Goal: Information Seeking & Learning: Find contact information

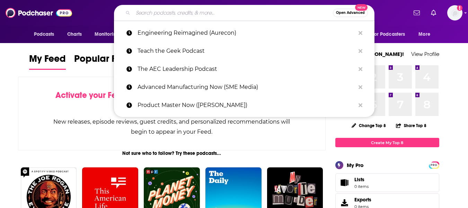
click at [174, 12] on input "Search podcasts, credits, & more..." at bounding box center [233, 12] width 200 height 11
paste input "Dance Colleges & Careers with [PERSON_NAME]"
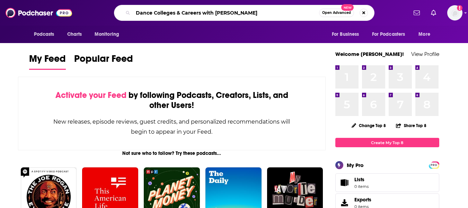
type input "Dance Colleges & Careers with [PERSON_NAME]"
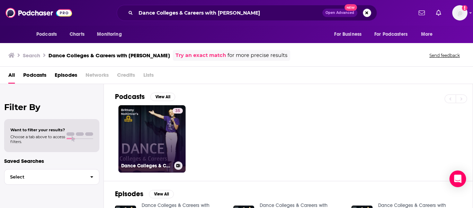
click at [135, 113] on link "35 Dance Colleges & Careers with [PERSON_NAME]" at bounding box center [152, 138] width 67 height 67
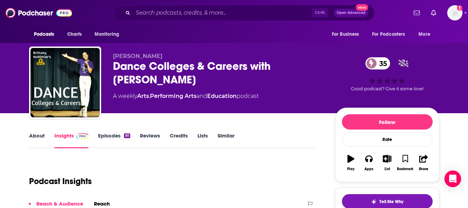
click at [37, 138] on link "About" at bounding box center [37, 140] width 16 height 16
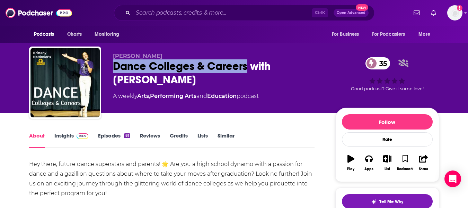
drag, startPoint x: 114, startPoint y: 67, endPoint x: 248, endPoint y: 67, distance: 134.1
click at [248, 67] on div "Dance Colleges & Careers with [PERSON_NAME] 35" at bounding box center [218, 72] width 211 height 27
copy h1 "Dance Colleges & Careers"
click at [56, 137] on link "Insights" at bounding box center [71, 140] width 34 height 16
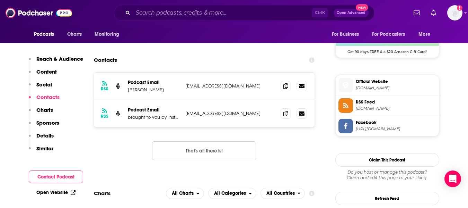
scroll to position [520, 0]
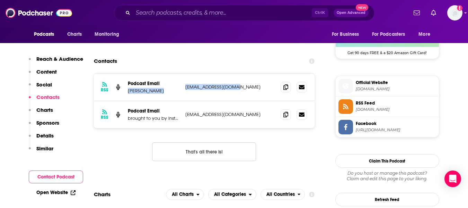
drag, startPoint x: 128, startPoint y: 91, endPoint x: 236, endPoint y: 89, distance: 107.4
click at [0, 0] on div "Podcast Email [PERSON_NAME] [EMAIL_ADDRESS][DOMAIN_NAME] [EMAIL_ADDRESS][DOMAIN…" at bounding box center [0, 0] width 0 height 0
copy div "[PERSON_NAME] [EMAIL_ADDRESS][DOMAIN_NAME]"
click at [283, 115] on span at bounding box center [286, 114] width 10 height 10
click at [179, 62] on div "Contacts" at bounding box center [204, 60] width 221 height 13
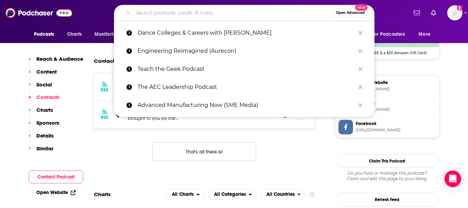
click at [174, 14] on input "Search podcasts, credits, & more..." at bounding box center [233, 12] width 200 height 11
paste input "Athletes and the Arts"
type input "Athletes and the Arts"
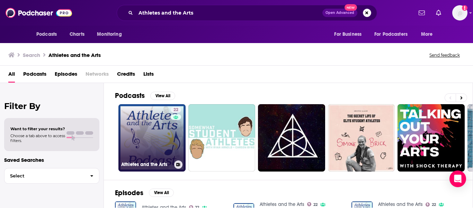
click at [138, 143] on link "22 Athletes and the Arts" at bounding box center [152, 137] width 67 height 67
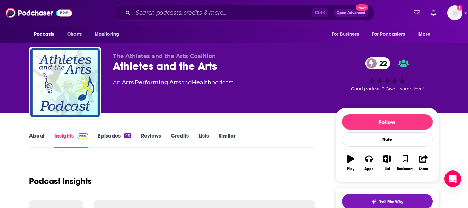
click at [34, 133] on link "About" at bounding box center [37, 140] width 16 height 16
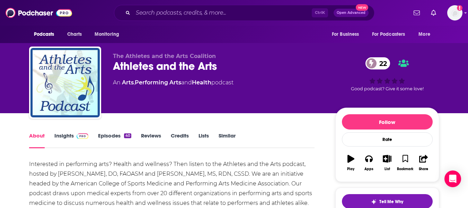
click at [147, 65] on div "Athletes and the Arts 22" at bounding box center [218, 66] width 211 height 14
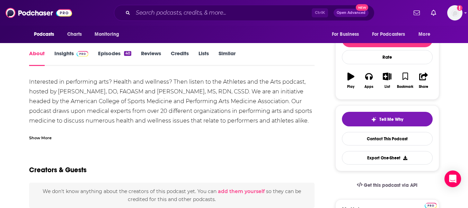
scroll to position [82, 0]
click at [33, 138] on div "Show More" at bounding box center [40, 136] width 23 height 7
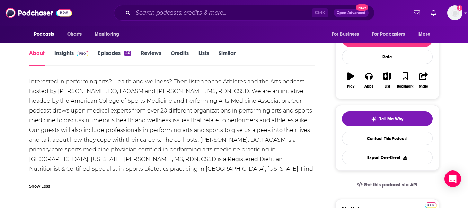
click at [65, 58] on link "Insights" at bounding box center [71, 58] width 34 height 16
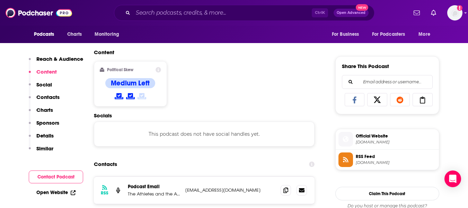
scroll to position [475, 0]
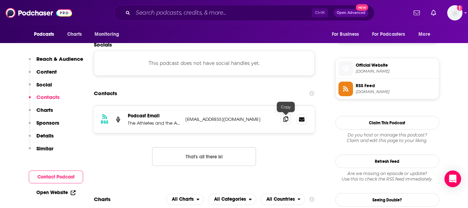
click at [287, 116] on icon at bounding box center [285, 119] width 5 height 6
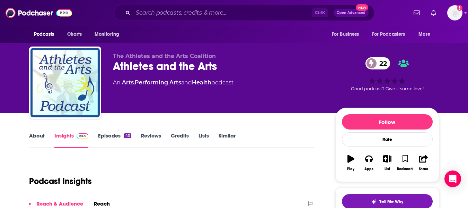
scroll to position [21, 0]
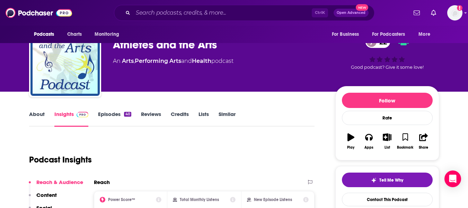
click at [35, 118] on link "About" at bounding box center [37, 119] width 16 height 16
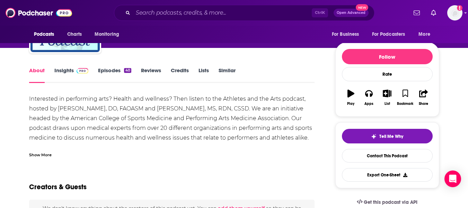
scroll to position [65, 0]
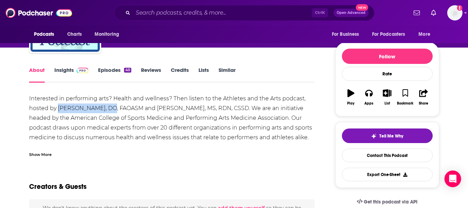
drag, startPoint x: 59, startPoint y: 109, endPoint x: 109, endPoint y: 111, distance: 50.6
click at [109, 111] on div "Interested in performing arts? Health and wellness? Then listen to the Athletes…" at bounding box center [172, 147] width 286 height 107
copy div "[PERSON_NAME]"
drag, startPoint x: 164, startPoint y: 108, endPoint x: 189, endPoint y: 110, distance: 25.1
click at [189, 110] on div "Interested in performing arts? Health and wellness? Then listen to the Athletes…" at bounding box center [172, 147] width 286 height 107
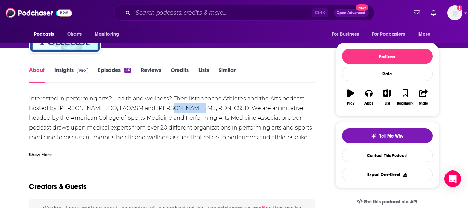
click at [189, 110] on div "Interested in performing arts? Health and wellness? Then listen to the Athletes…" at bounding box center [172, 147] width 286 height 107
drag, startPoint x: 163, startPoint y: 107, endPoint x: 191, endPoint y: 108, distance: 28.1
click at [191, 108] on div "Interested in performing arts? Health and wellness? Then listen to the Athletes…" at bounding box center [172, 147] width 286 height 107
copy div "[PERSON_NAME]"
click at [58, 72] on link "Insights" at bounding box center [71, 75] width 34 height 16
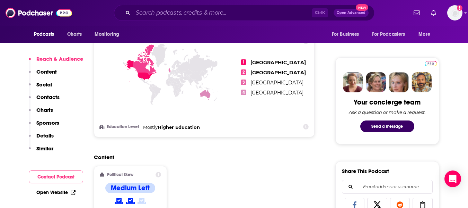
scroll to position [301, 0]
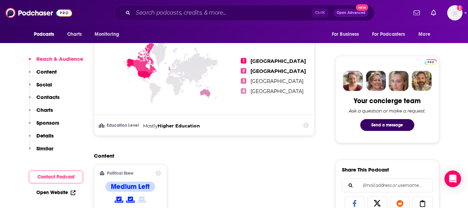
click at [61, 192] on link "Open Website" at bounding box center [55, 192] width 39 height 6
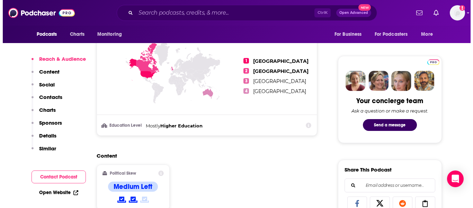
scroll to position [0, 0]
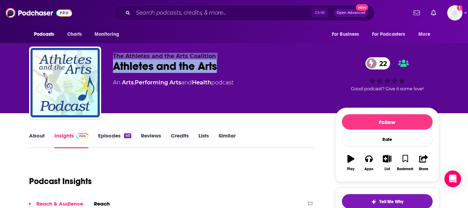
drag, startPoint x: 113, startPoint y: 54, endPoint x: 232, endPoint y: 63, distance: 119.9
click at [232, 63] on div "The Athletes and the Arts Coalition Athletes and the Arts 22 An Arts , Performi…" at bounding box center [218, 80] width 211 height 55
copy div "The Athletes and the Arts Coalition Athletes and the Arts"
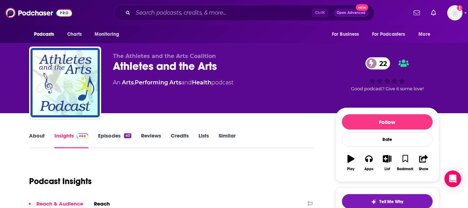
click at [148, 89] on div "The Athletes and the Arts Coalition Athletes and the Arts 22 An Arts , Performi…" at bounding box center [218, 80] width 211 height 55
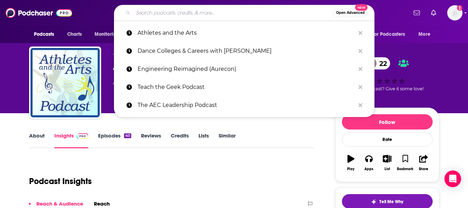
click at [156, 13] on input "Search podcasts, credits, & more..." at bounding box center [233, 12] width 200 height 11
paste input "DanceSpeak Podcast"
type input "DanceSpeak Podcast"
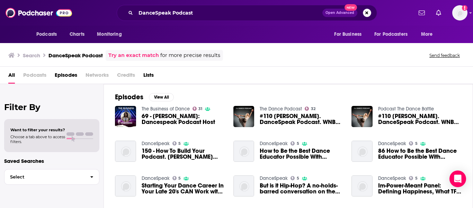
click at [180, 19] on div "DanceSpeak Podcast Open Advanced New" at bounding box center [247, 13] width 261 height 16
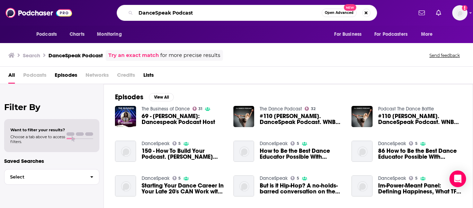
click at [180, 15] on input "DanceSpeak Podcast" at bounding box center [229, 12] width 186 height 11
type input "DanceSpeak"
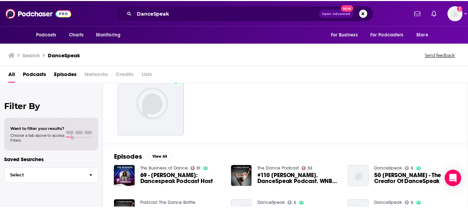
scroll to position [36, 0]
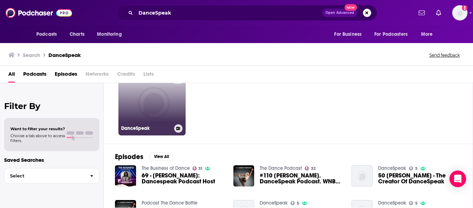
click at [159, 113] on link "5 DanceSpeak" at bounding box center [152, 101] width 67 height 67
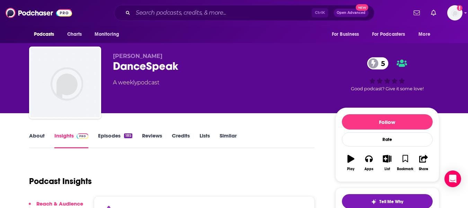
click at [32, 142] on link "About" at bounding box center [37, 140] width 16 height 16
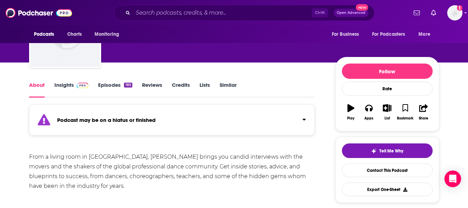
scroll to position [51, 0]
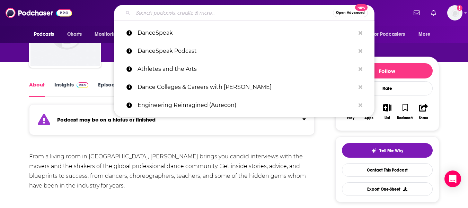
click at [158, 15] on input "Search podcasts, credits, & more..." at bounding box center [233, 12] width 200 height 11
paste input "Beyond the Marley"
type input "Beyond the Marley"
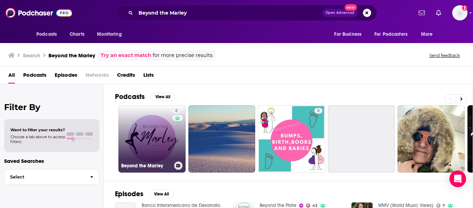
click at [138, 147] on link "8 Beyond the Marley" at bounding box center [152, 138] width 67 height 67
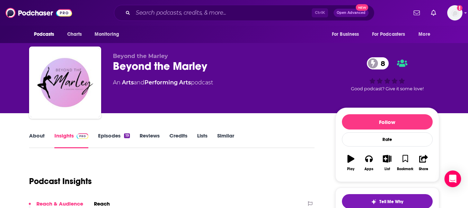
click at [36, 135] on link "About" at bounding box center [37, 140] width 16 height 16
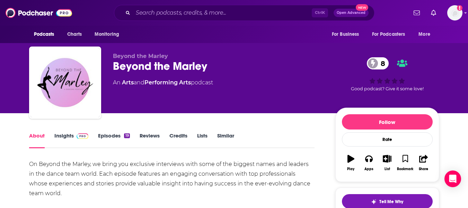
click at [64, 139] on link "Insights" at bounding box center [71, 140] width 34 height 16
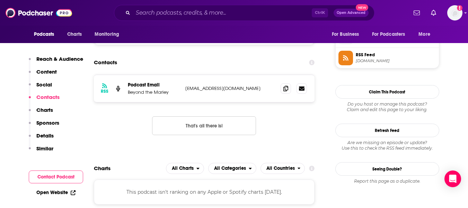
scroll to position [506, 0]
click at [119, 115] on div "RSS Podcast Email Beyond the Marley [EMAIL_ADDRESS][DOMAIN_NAME] [EMAIL_ADDRESS…" at bounding box center [204, 109] width 221 height 71
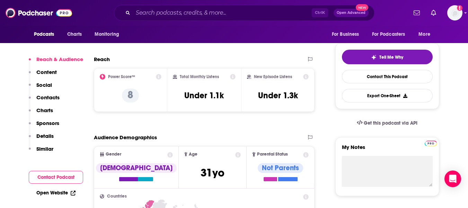
scroll to position [0, 0]
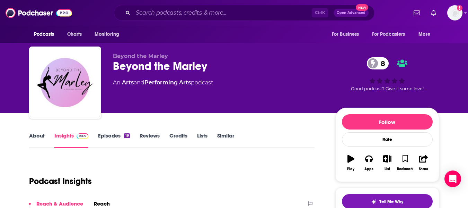
click at [34, 138] on link "About" at bounding box center [37, 140] width 16 height 16
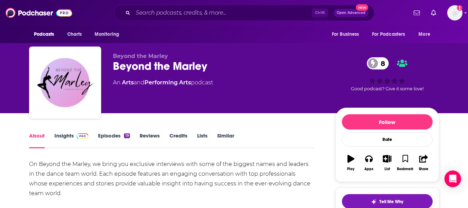
scroll to position [102, 0]
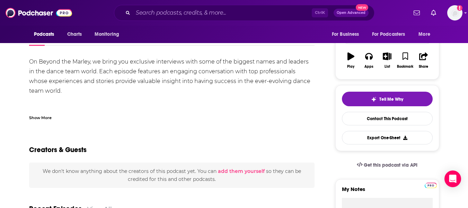
click at [42, 117] on div "Show More" at bounding box center [40, 117] width 23 height 7
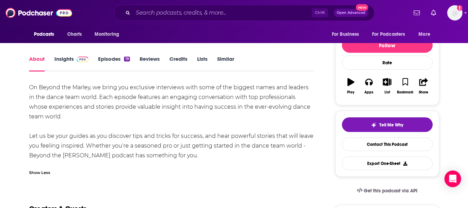
scroll to position [69, 0]
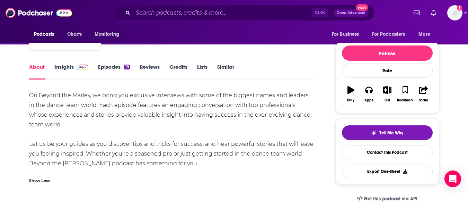
click at [63, 66] on link "Insights" at bounding box center [71, 71] width 34 height 16
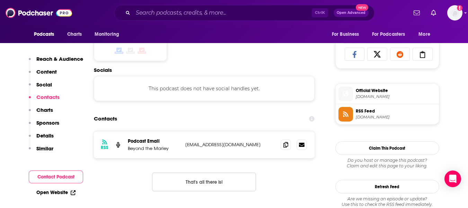
scroll to position [486, 0]
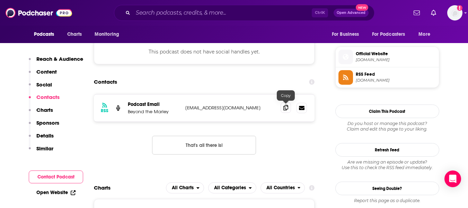
click at [284, 108] on icon at bounding box center [285, 108] width 5 height 6
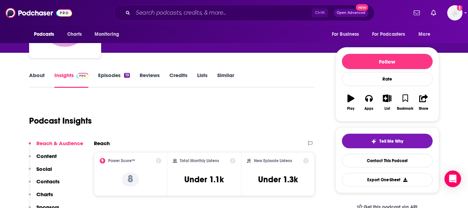
scroll to position [0, 0]
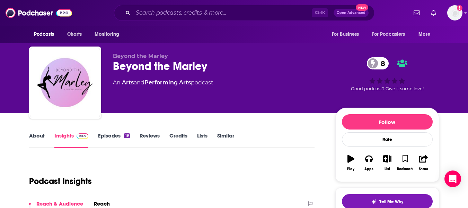
click at [117, 69] on div "Beyond the Marley 8" at bounding box center [218, 66] width 211 height 14
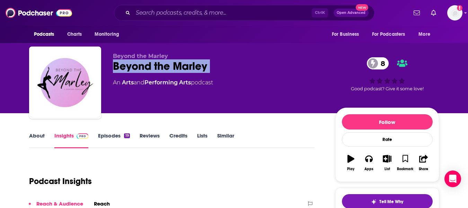
click at [117, 69] on div "Beyond the Marley 8" at bounding box center [218, 66] width 211 height 14
copy div "Beyond the Marley 8"
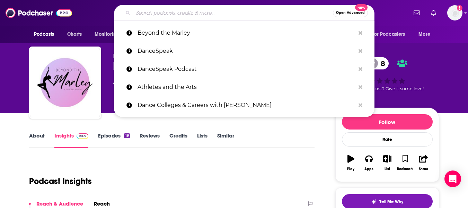
click at [144, 15] on input "Search podcasts, credits, & more..." at bounding box center [233, 12] width 200 height 11
paste input "Anything But Routine (Just For Kix)"
type input "Anything But Routine (Just For Kix)"
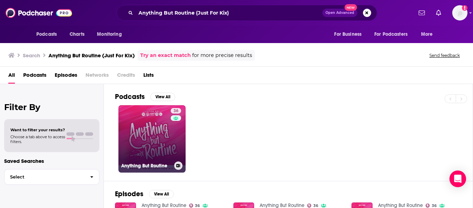
click at [139, 145] on link "36 Anything But Routine" at bounding box center [152, 138] width 67 height 67
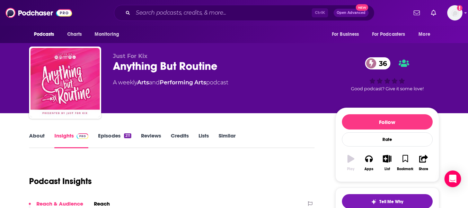
click at [33, 140] on link "About" at bounding box center [37, 140] width 16 height 16
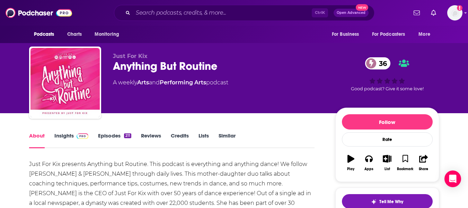
click at [0, 112] on div "Just For Kix Anything But Routine 36 A weekly Arts and Performing Arts podcast …" at bounding box center [234, 56] width 468 height 113
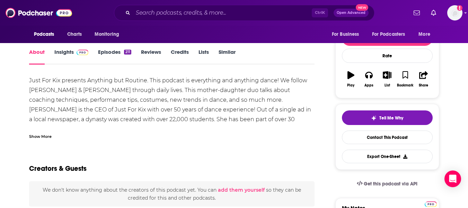
scroll to position [87, 0]
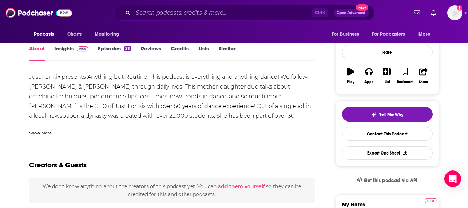
click at [43, 131] on div "Show More" at bounding box center [40, 132] width 23 height 7
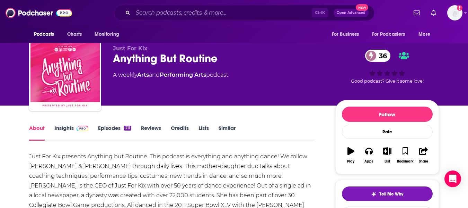
scroll to position [7, 0]
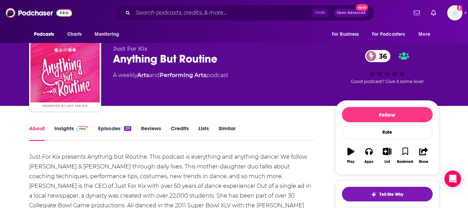
click at [63, 136] on link "Insights" at bounding box center [71, 133] width 34 height 16
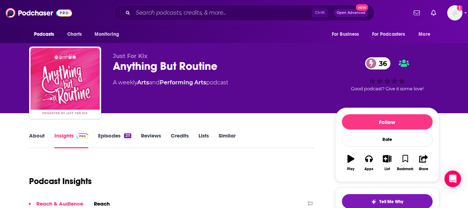
click at [0, 112] on div "Just For Kix Anything But Routine 36 A weekly Arts and Performing Arts podcast …" at bounding box center [234, 56] width 468 height 113
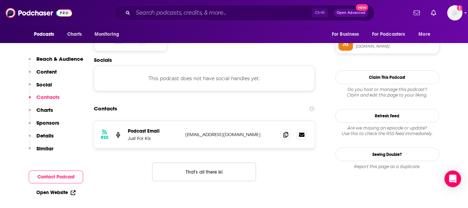
scroll to position [584, 0]
click at [53, 193] on link "Open Website" at bounding box center [55, 192] width 39 height 6
click at [286, 131] on icon at bounding box center [285, 134] width 5 height 6
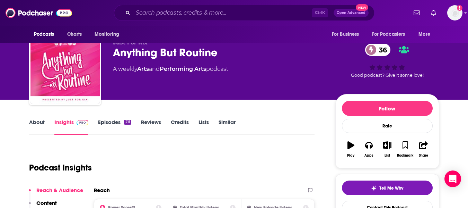
scroll to position [0, 0]
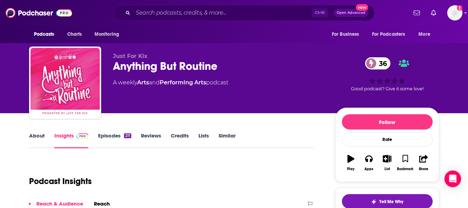
click at [37, 135] on link "About" at bounding box center [37, 140] width 16 height 16
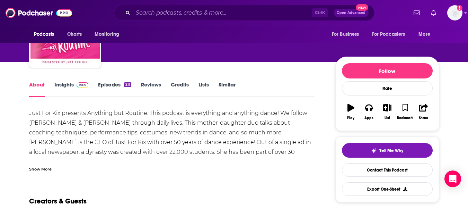
scroll to position [56, 0]
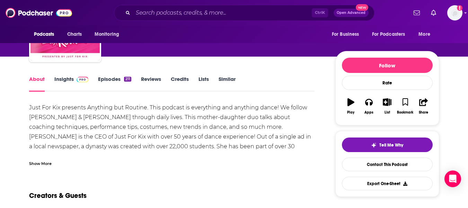
click at [117, 121] on div "Just For Kix presents Anything but Routine. This podcast is everything and anyt…" at bounding box center [172, 156] width 286 height 107
click at [46, 159] on div "Show More" at bounding box center [172, 161] width 286 height 12
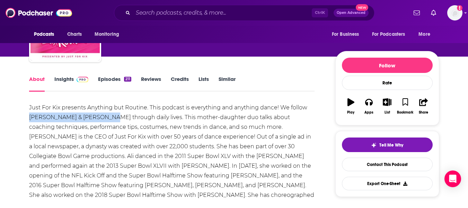
drag, startPoint x: 29, startPoint y: 116, endPoint x: 103, endPoint y: 118, distance: 73.1
click at [103, 118] on div "Just For Kix presents Anything but Routine. This podcast is everything and anyt…" at bounding box center [172, 156] width 286 height 107
copy div "[PERSON_NAME] & [PERSON_NAME]"
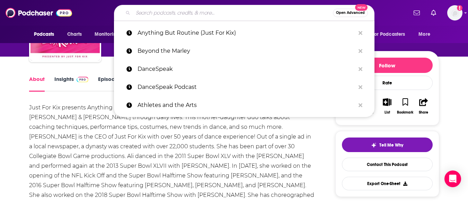
click at [150, 14] on input "Search podcasts, credits, & more..." at bounding box center [233, 12] width 200 height 11
paste input "No Counts Given"
type input "No Counts Given"
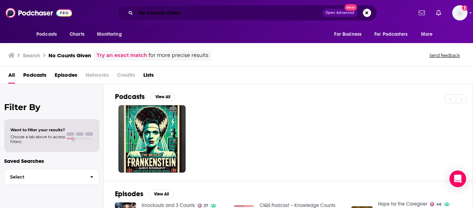
click at [163, 9] on input "No Counts Given" at bounding box center [229, 12] width 187 height 11
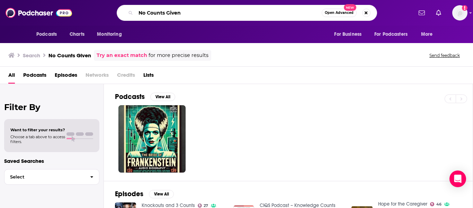
click at [163, 9] on input "No Counts Given" at bounding box center [229, 12] width 186 height 11
paste input "B.A. Showoff"
type input "B.A. Showoff"
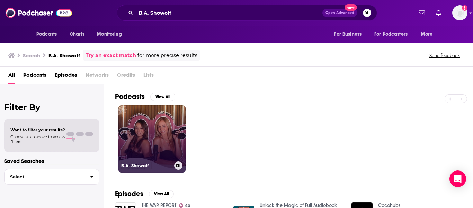
click at [170, 135] on link "B.A. Showoff" at bounding box center [152, 138] width 67 height 67
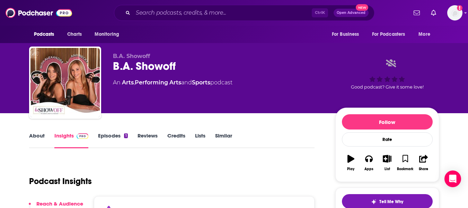
click at [36, 134] on link "About" at bounding box center [37, 140] width 16 height 16
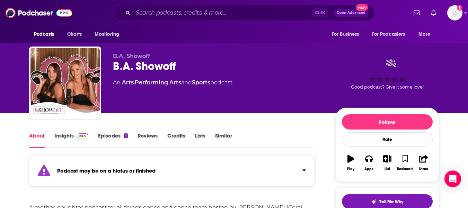
click at [61, 138] on link "Insights" at bounding box center [71, 140] width 34 height 16
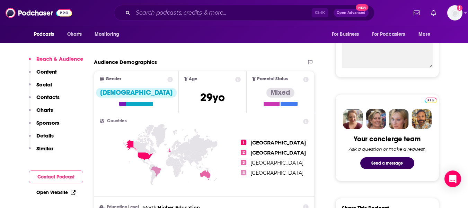
scroll to position [263, 0]
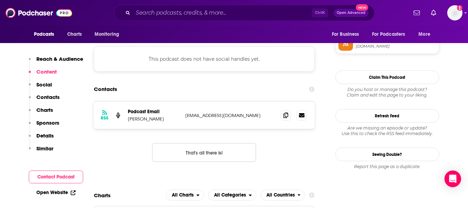
scroll to position [520, 0]
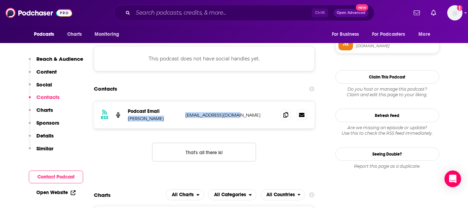
drag, startPoint x: 128, startPoint y: 118, endPoint x: 238, endPoint y: 112, distance: 111.1
click at [0, 0] on div "Podcast Email [PERSON_NAME] [EMAIL_ADDRESS][DOMAIN_NAME] [DOMAIN_NAME][EMAIL_AD…" at bounding box center [0, 0] width 0 height 0
copy div "[PERSON_NAME] [EMAIL_ADDRESS][DOMAIN_NAME]"
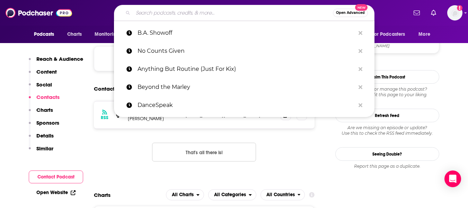
click at [189, 12] on input "Search podcasts, credits, & more..." at bounding box center [233, 12] width 200 height 11
paste input "Rhinestones and Rants"
type input "Rhinestones and Rants"
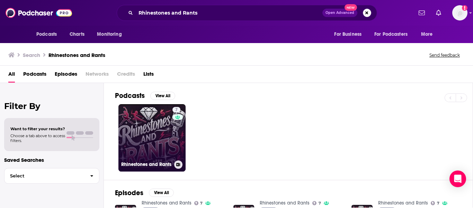
click at [145, 149] on link "7 Rhinestones and Rants" at bounding box center [152, 137] width 67 height 67
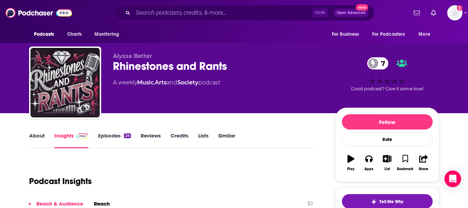
click at [30, 138] on link "About" at bounding box center [37, 140] width 16 height 16
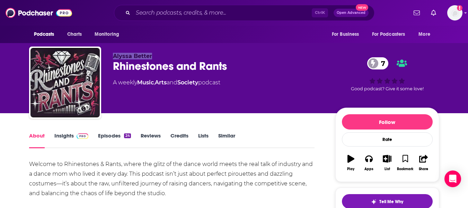
drag, startPoint x: 114, startPoint y: 55, endPoint x: 151, endPoint y: 57, distance: 37.1
click at [151, 57] on p "Alyssa Better" at bounding box center [218, 56] width 211 height 7
copy span "Alyssa Better"
click at [63, 138] on link "Insights" at bounding box center [71, 140] width 34 height 16
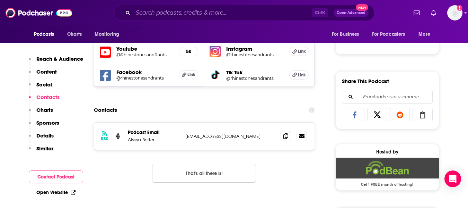
scroll to position [390, 0]
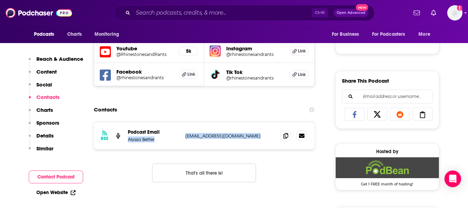
drag, startPoint x: 128, startPoint y: 139, endPoint x: 250, endPoint y: 140, distance: 122.3
click at [250, 140] on div "RSS Podcast Email Alyssa Better [EMAIL_ADDRESS][DOMAIN_NAME] [EMAIL_ADDRESS][DO…" at bounding box center [204, 135] width 221 height 27
copy div "Alyssa Better [EMAIL_ADDRESS][DOMAIN_NAME]"
click at [188, 117] on section "Contacts RSS Podcast Email Alyssa Better [EMAIL_ADDRESS][DOMAIN_NAME] [EMAIL_AD…" at bounding box center [204, 148] width 221 height 90
click at [59, 190] on link "Open Website" at bounding box center [55, 192] width 39 height 6
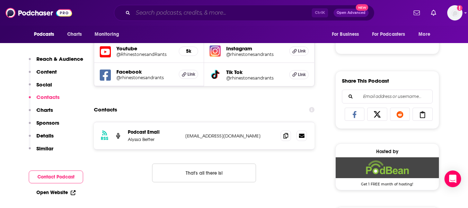
click at [156, 15] on input "Search podcasts, credits, & more..." at bounding box center [222, 12] width 179 height 11
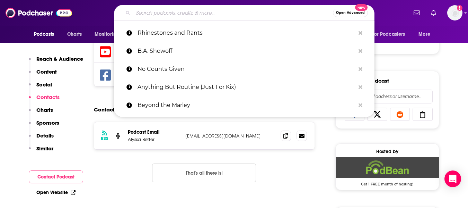
paste input "Transform My Dance Studio"
type input "Transform My Dance Studio"
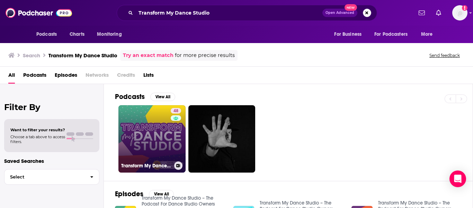
click at [143, 126] on link "48 Transform My Dance Studio – The Podcast For Dance Studio Owners" at bounding box center [152, 138] width 67 height 67
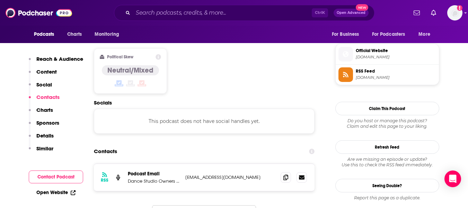
scroll to position [553, 0]
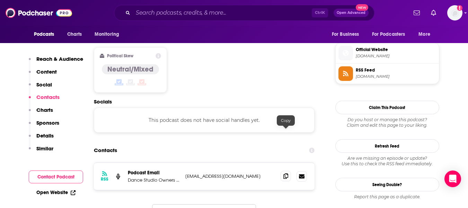
click at [284, 173] on icon at bounding box center [285, 176] width 5 height 6
click at [65, 192] on link "Open Website" at bounding box center [55, 192] width 39 height 6
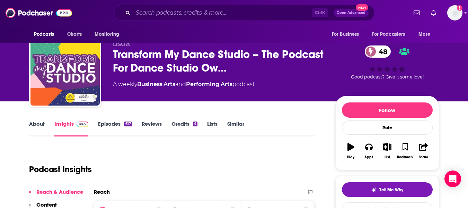
scroll to position [0, 0]
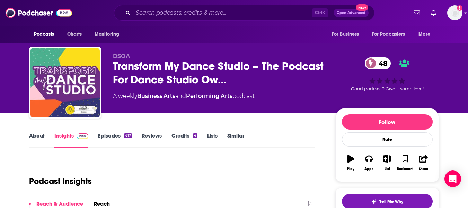
click at [110, 138] on link "Episodes 617" at bounding box center [115, 140] width 34 height 16
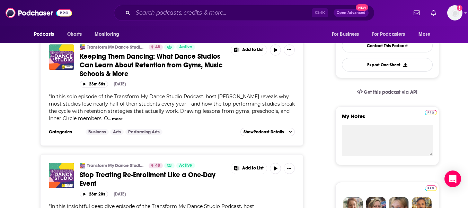
scroll to position [174, 0]
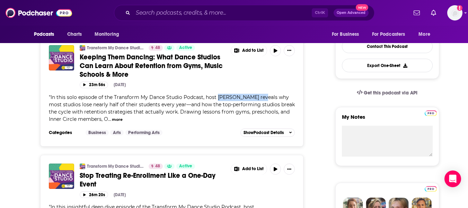
drag, startPoint x: 217, startPoint y: 98, endPoint x: 261, endPoint y: 100, distance: 43.7
click at [261, 100] on div "" In this solo episode of the Transform My Dance Studio Podcast, host [PERSON_N…" at bounding box center [172, 108] width 246 height 29
click at [114, 68] on span "Keeping Them Dancing: What Dance Studios Can Learn About Retention from Gyms, M…" at bounding box center [151, 66] width 143 height 26
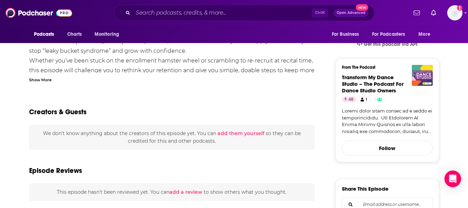
scroll to position [195, 0]
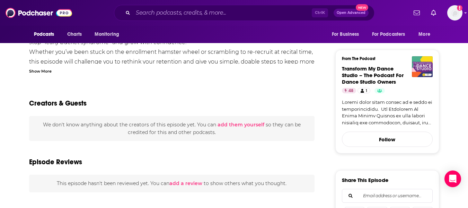
click at [42, 69] on div "Show More" at bounding box center [40, 70] width 23 height 7
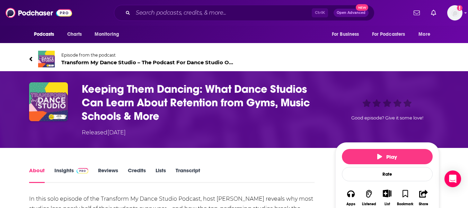
scroll to position [81, 0]
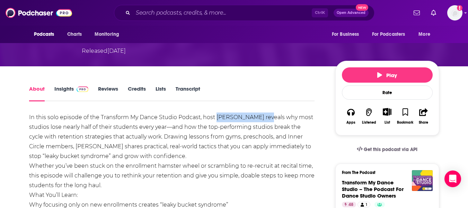
drag, startPoint x: 217, startPoint y: 117, endPoint x: 266, endPoint y: 117, distance: 49.2
click at [266, 117] on div "In this solo episode of the Transform My Dance Studio Podcast, host [PERSON_NAM…" at bounding box center [172, 209] width 286 height 194
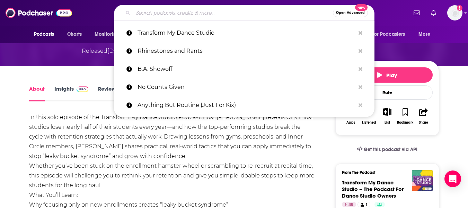
click at [154, 7] on input "Search podcasts, credits, & more..." at bounding box center [233, 12] width 200 height 11
paste input "Don't [PERSON_NAME] it Up"
type input "Don't [PERSON_NAME] it Up"
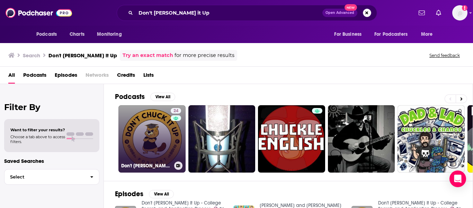
click at [141, 133] on link "24 Don't [PERSON_NAME] It Up - College Search and Application Process" at bounding box center [152, 138] width 67 height 67
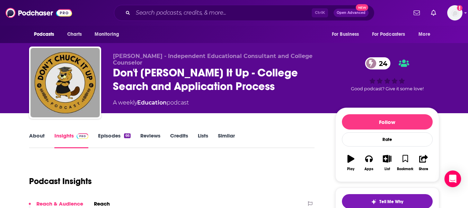
click at [32, 137] on link "About" at bounding box center [37, 140] width 16 height 16
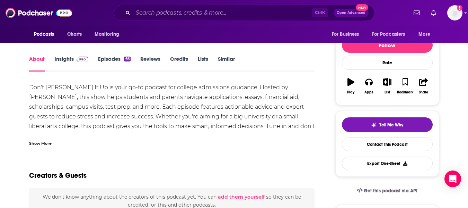
scroll to position [77, 0]
click at [40, 137] on div "Show More" at bounding box center [172, 140] width 286 height 12
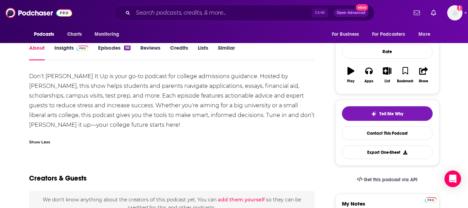
scroll to position [0, 0]
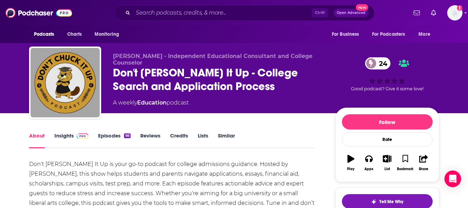
click at [60, 139] on link "Insights" at bounding box center [71, 140] width 34 height 16
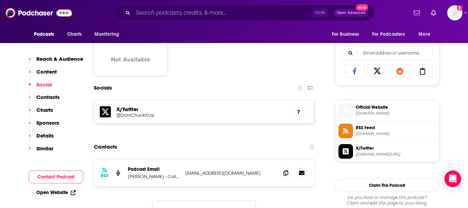
scroll to position [484, 0]
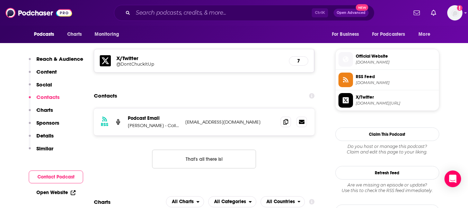
drag, startPoint x: 128, startPoint y: 125, endPoint x: 260, endPoint y: 121, distance: 131.8
click at [0, 0] on div "Podcast Email [PERSON_NAME] - College Counselor [EMAIL_ADDRESS][DOMAIN_NAME] [E…" at bounding box center [0, 0] width 0 height 0
click at [138, 92] on div "Contacts" at bounding box center [204, 95] width 221 height 13
